Goal: Use online tool/utility: Utilize a website feature to perform a specific function

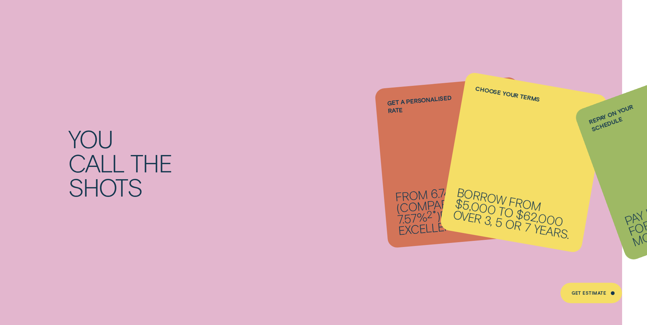
scroll to position [750, 0]
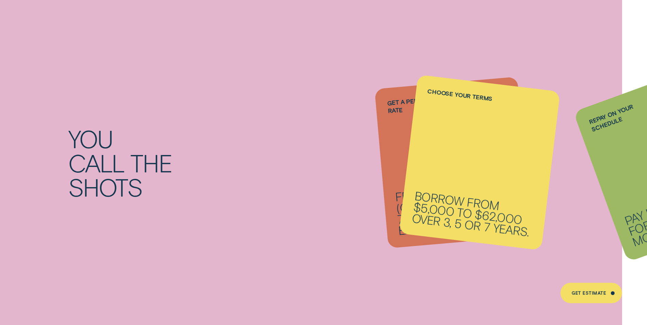
click at [394, 160] on li "Repay on your schedule Pay it back weekly, fortnightly or monthly." at bounding box center [452, 163] width 143 height 160
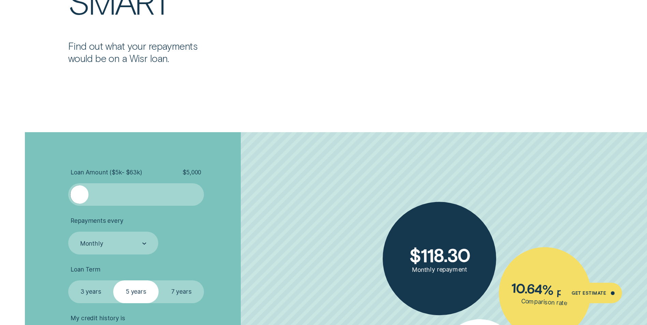
scroll to position [1466, 0]
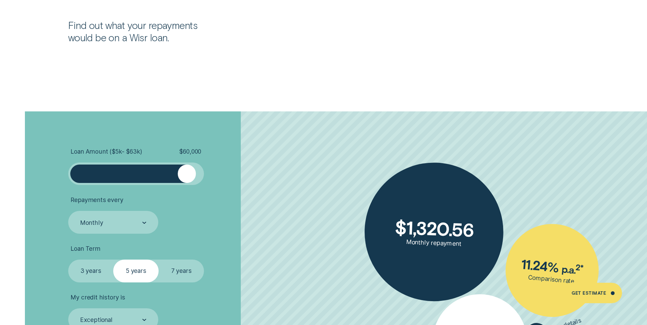
drag, startPoint x: 96, startPoint y: 176, endPoint x: 188, endPoint y: 181, distance: 91.1
click at [188, 181] on div at bounding box center [187, 174] width 18 height 18
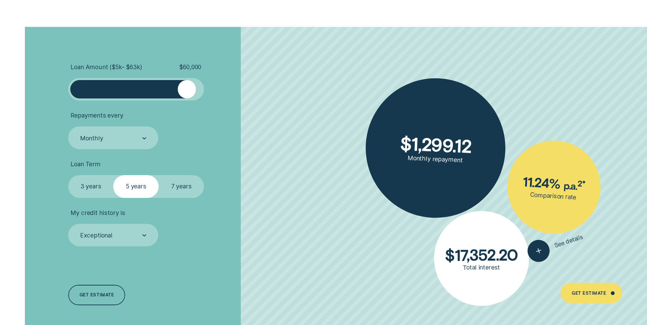
scroll to position [1602, 0]
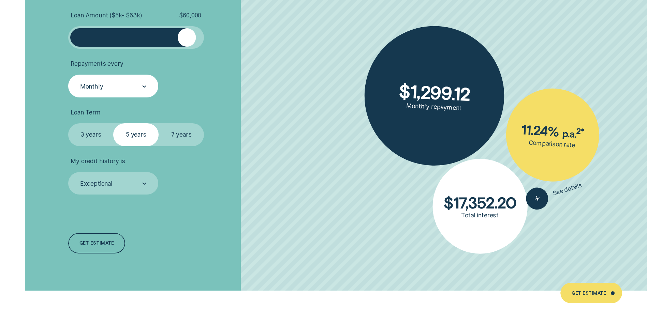
click at [142, 89] on div at bounding box center [144, 86] width 4 height 22
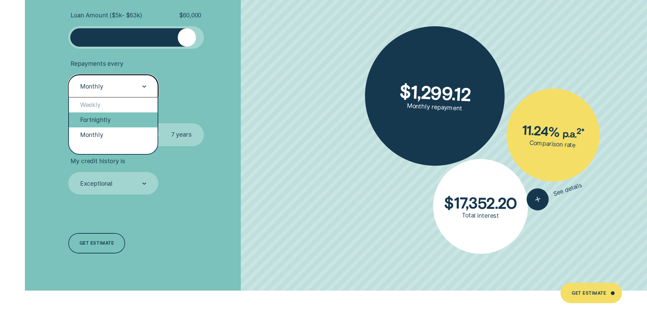
click at [118, 115] on div "Fortnightly" at bounding box center [113, 120] width 89 height 15
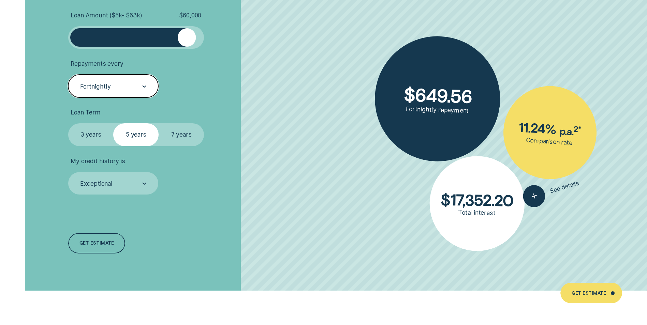
click at [193, 135] on label "7 years" at bounding box center [181, 134] width 45 height 23
click at [159, 123] on input "7 years" at bounding box center [159, 123] width 0 height 0
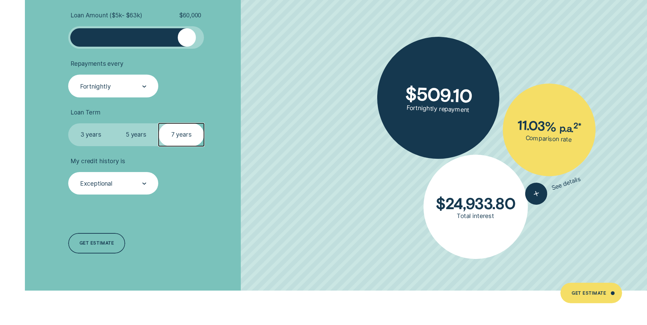
click at [129, 186] on div "Exceptional" at bounding box center [112, 184] width 67 height 9
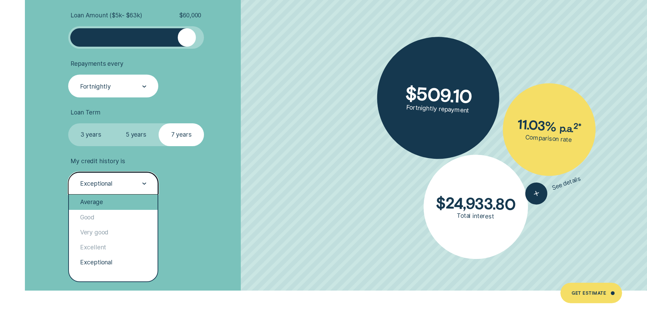
click at [99, 206] on div "Average" at bounding box center [113, 202] width 89 height 15
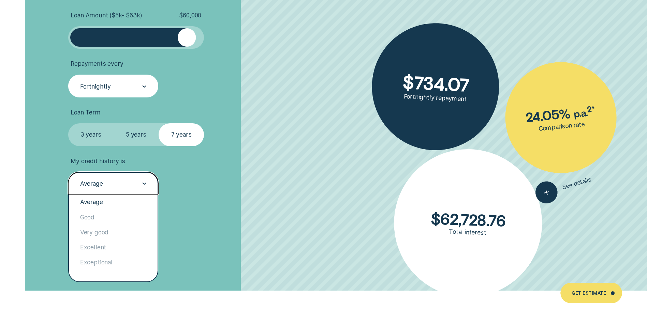
click at [126, 188] on div "Average" at bounding box center [113, 183] width 90 height 23
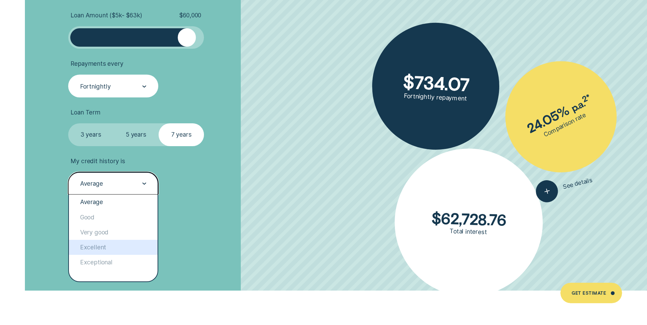
click at [107, 247] on div "Excellent" at bounding box center [113, 247] width 89 height 15
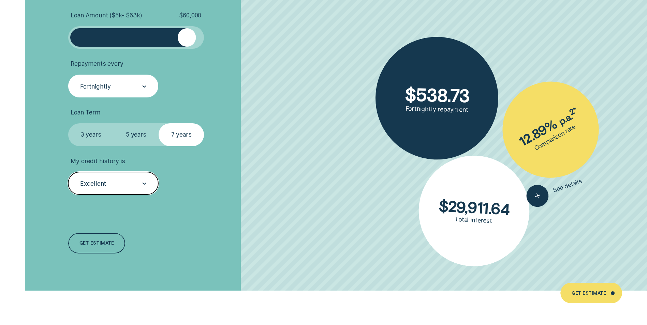
click at [145, 186] on div at bounding box center [144, 184] width 4 height 22
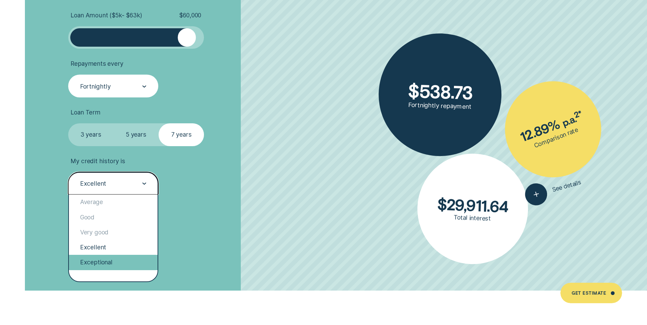
click at [108, 263] on div "Exceptional" at bounding box center [113, 262] width 89 height 15
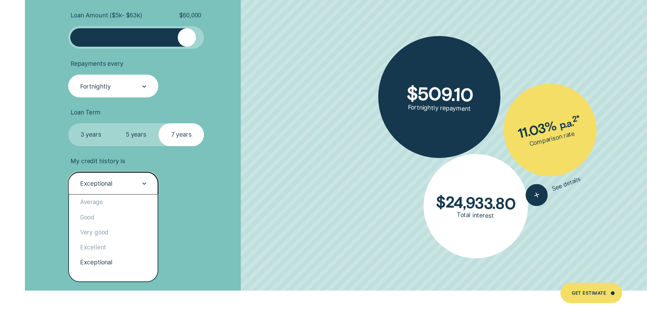
click at [145, 182] on div at bounding box center [144, 184] width 4 height 22
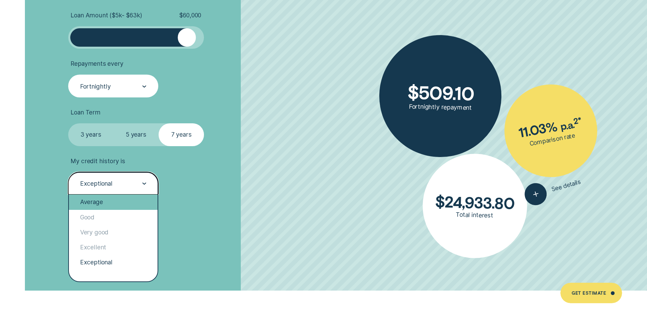
click at [111, 203] on div "Average" at bounding box center [113, 202] width 89 height 15
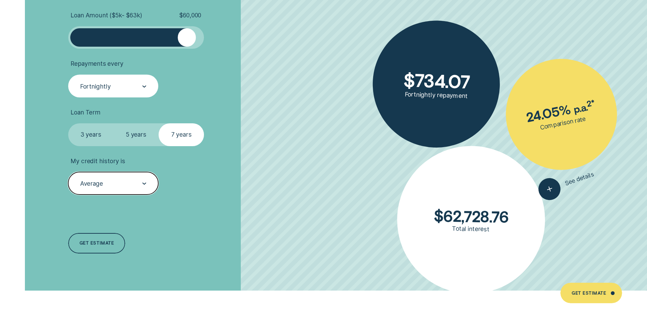
click at [139, 180] on div "Average" at bounding box center [112, 184] width 67 height 9
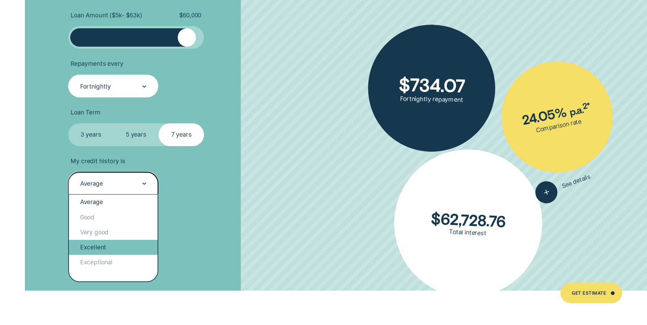
click at [106, 249] on div "Excellent" at bounding box center [113, 247] width 89 height 15
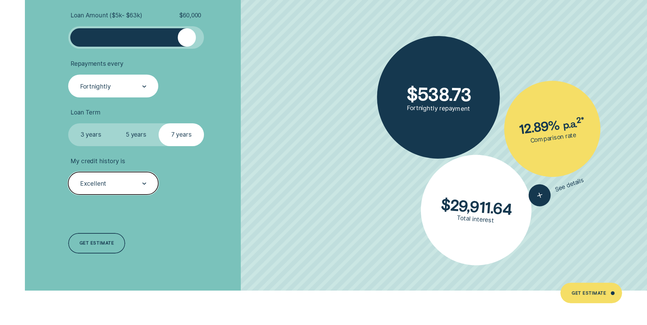
click at [118, 190] on div "Excellent" at bounding box center [113, 183] width 90 height 23
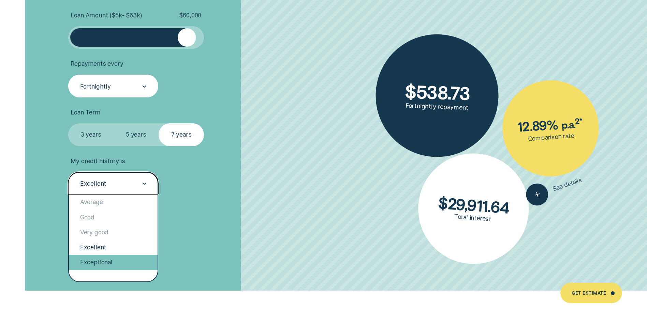
click at [103, 266] on div "Exceptional" at bounding box center [113, 262] width 89 height 15
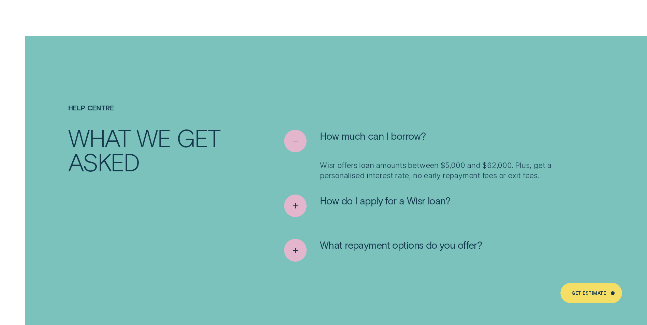
scroll to position [3380, 0]
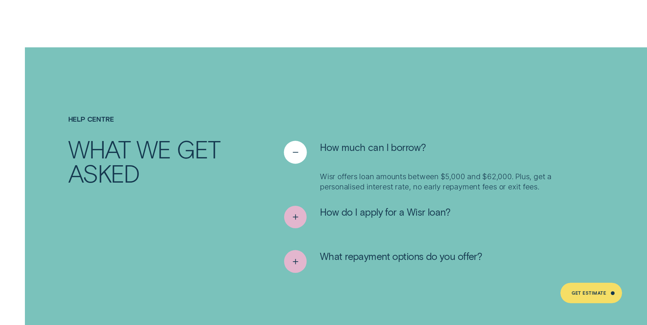
click at [298, 147] on icon "See less" at bounding box center [295, 152] width 12 height 11
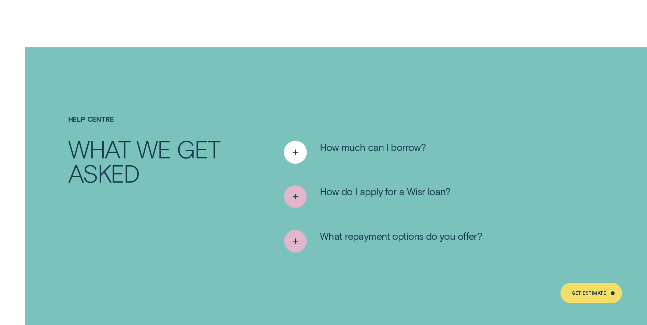
click at [297, 147] on icon "See more" at bounding box center [295, 152] width 12 height 11
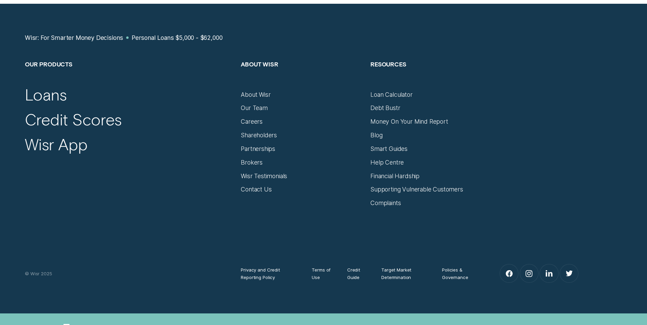
scroll to position [4676, 0]
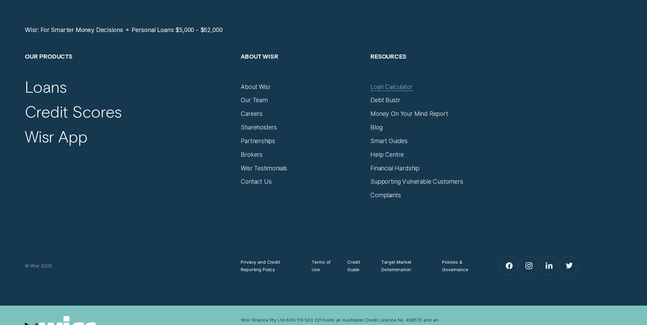
click at [393, 83] on div "Loan Calculator" at bounding box center [391, 87] width 42 height 8
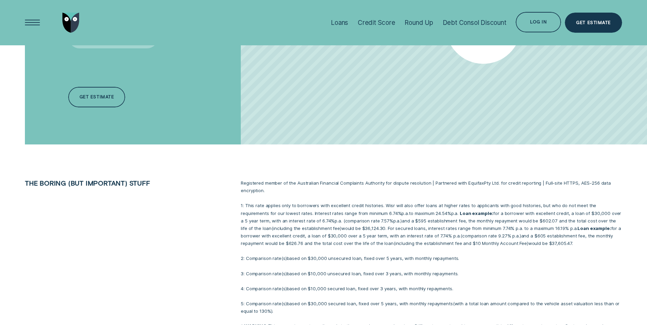
scroll to position [307, 0]
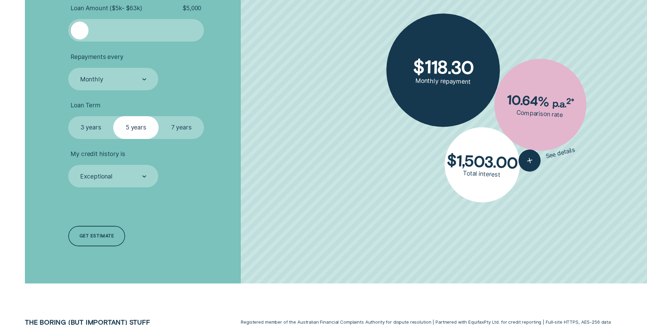
click at [183, 130] on label "7 years" at bounding box center [181, 127] width 45 height 23
click at [159, 116] on input "7 years" at bounding box center [159, 116] width 0 height 0
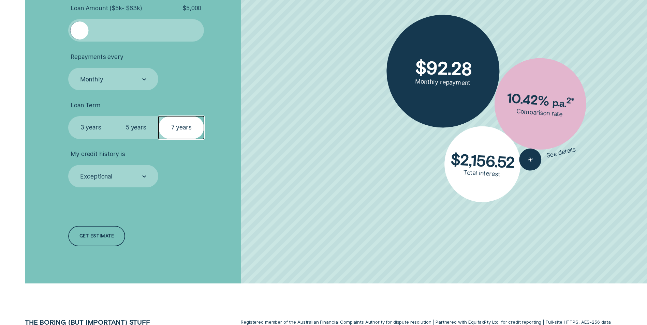
scroll to position [273, 0]
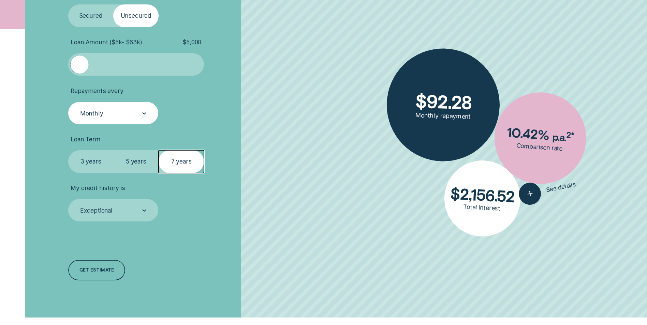
click at [132, 113] on div "Monthly" at bounding box center [112, 113] width 67 height 9
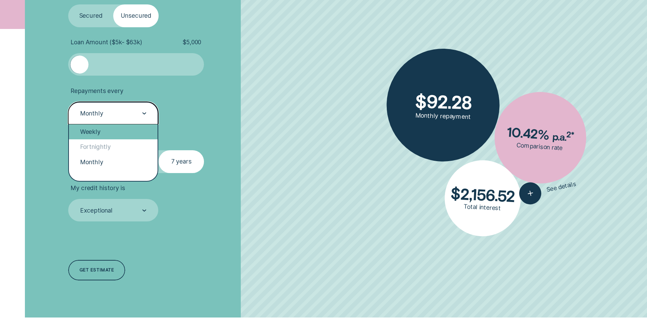
click at [111, 130] on div "Weekly" at bounding box center [113, 131] width 89 height 15
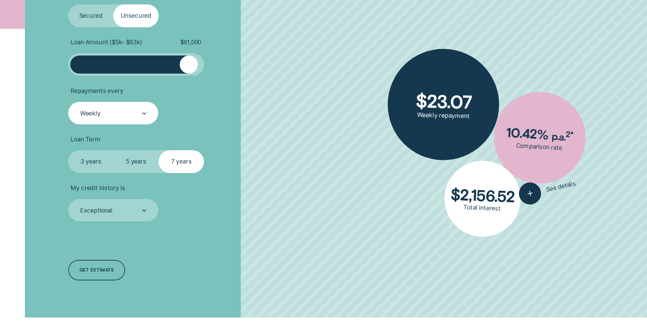
drag, startPoint x: 78, startPoint y: 63, endPoint x: 231, endPoint y: 62, distance: 153.1
click at [231, 62] on li "Loan Amount ( $5k - $63k ) $ 61,000" at bounding box center [172, 58] width 208 height 38
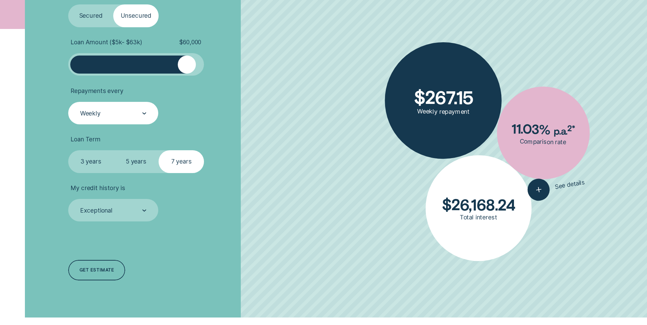
click at [187, 70] on div at bounding box center [187, 65] width 18 height 18
click at [141, 114] on div "Weekly" at bounding box center [112, 113] width 67 height 9
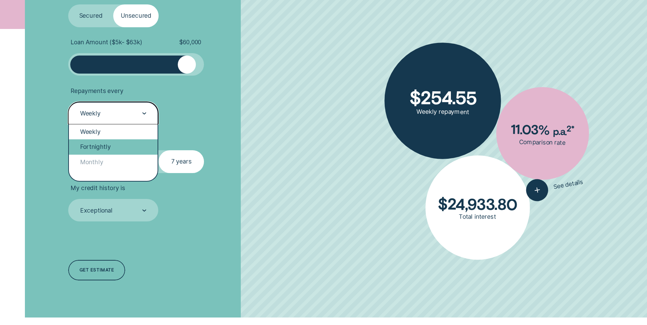
click at [137, 146] on div "Fortnightly" at bounding box center [113, 146] width 89 height 15
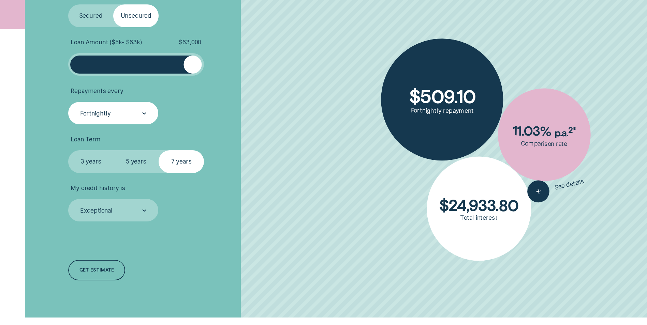
drag, startPoint x: 199, startPoint y: 66, endPoint x: 209, endPoint y: 65, distance: 10.3
click at [208, 65] on li "Loan Amount ( $5k - $63k ) $ 63,000" at bounding box center [172, 58] width 208 height 38
click at [238, 84] on ul "Loan Type Select Loan Type Secured Unsecured Loan Amount ( $5k - $63k ) $ 63,00…" at bounding box center [172, 106] width 208 height 232
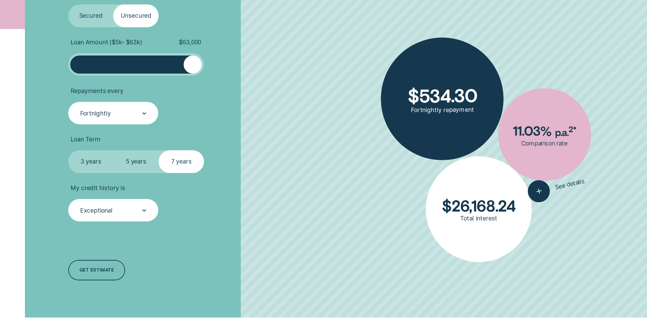
click at [130, 210] on div "Exceptional" at bounding box center [112, 211] width 67 height 9
click at [240, 221] on li "My credit history is Exceptional" at bounding box center [172, 203] width 208 height 38
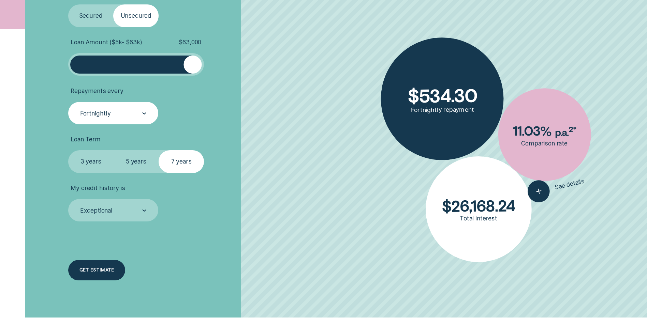
click at [108, 271] on div "Get estimate" at bounding box center [96, 271] width 34 height 4
